Goal: Task Accomplishment & Management: Manage account settings

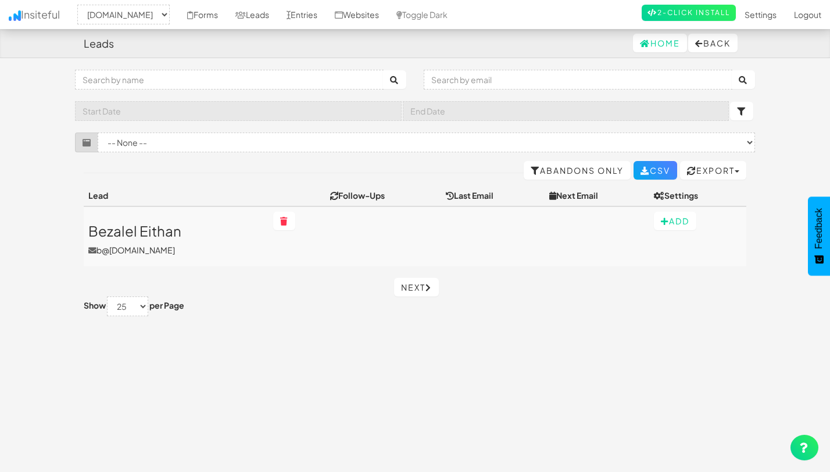
select select "2530"
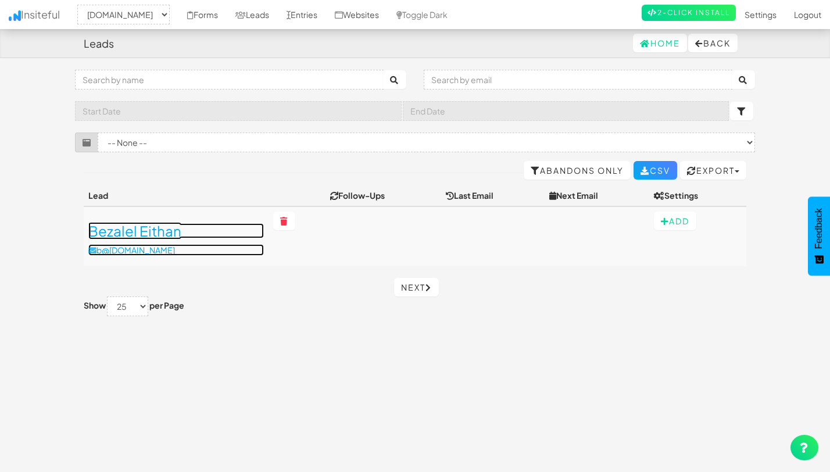
click at [157, 229] on h3 "Bezalel Eithan" at bounding box center [176, 230] width 176 height 15
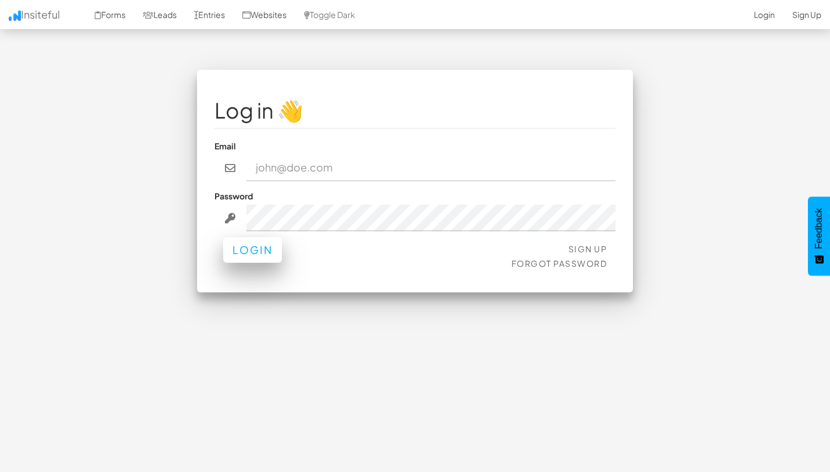
type input "team@joinopus.org"
click at [255, 253] on button "Login" at bounding box center [252, 250] width 59 height 26
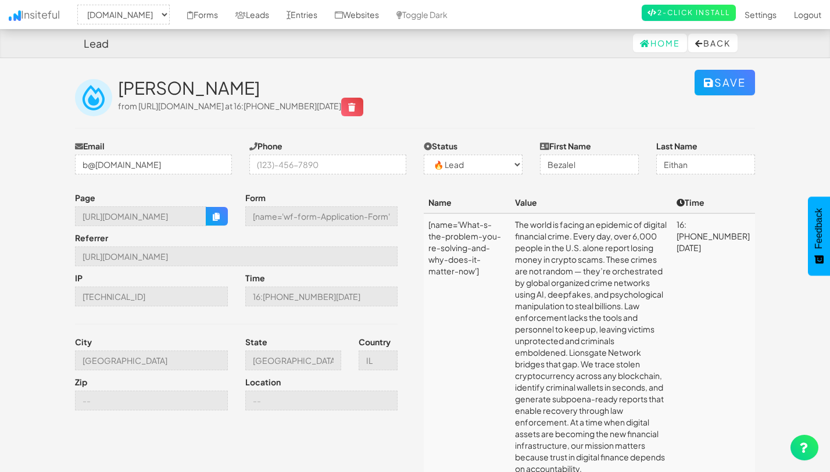
select select "2344"
select select "0"
